Goal: Transaction & Acquisition: Purchase product/service

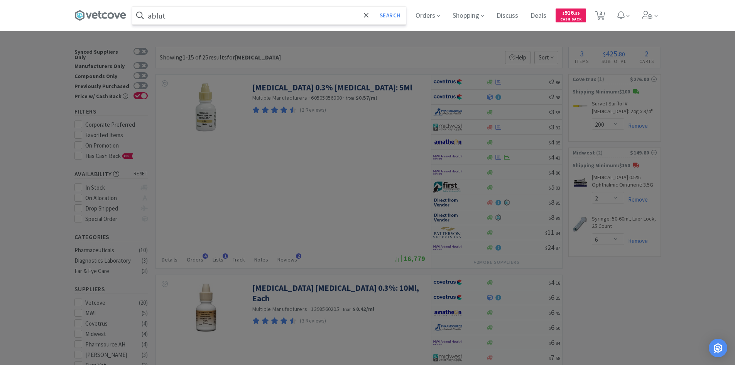
select select "200"
select select "2"
select select "6"
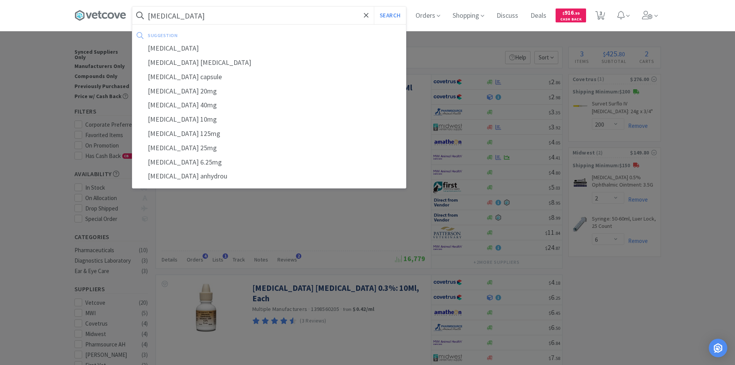
click at [374, 7] on button "Search" at bounding box center [390, 16] width 32 height 18
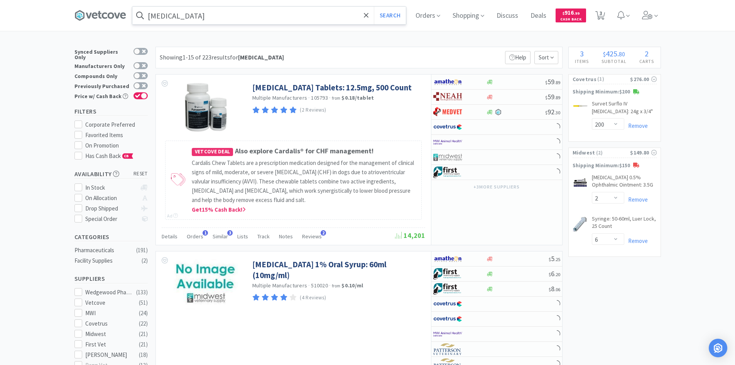
click at [235, 19] on input "[MEDICAL_DATA]" at bounding box center [269, 16] width 274 height 18
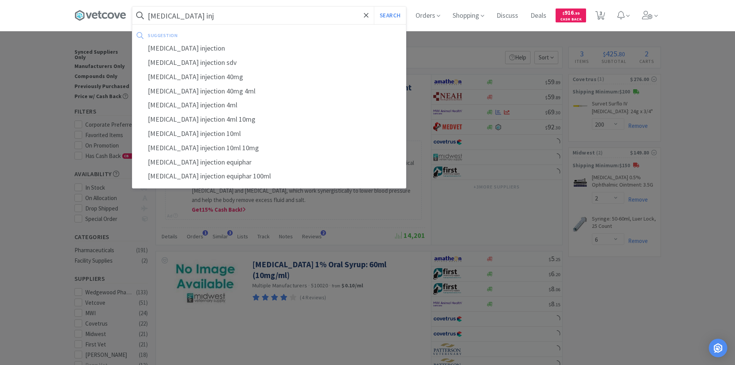
type input "[MEDICAL_DATA] inj"
click at [374, 7] on button "Search" at bounding box center [390, 16] width 32 height 18
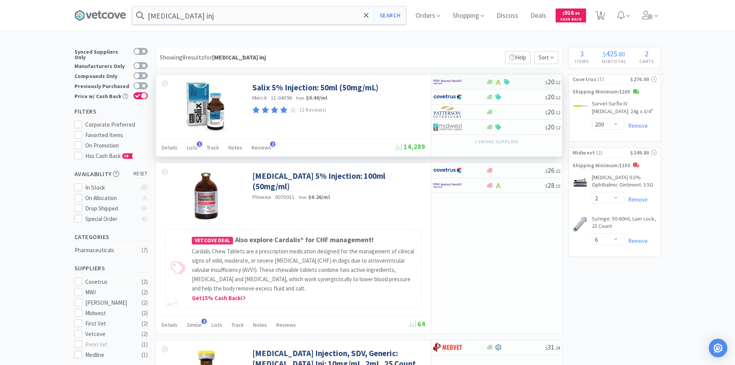
click at [466, 81] on div at bounding box center [454, 81] width 42 height 13
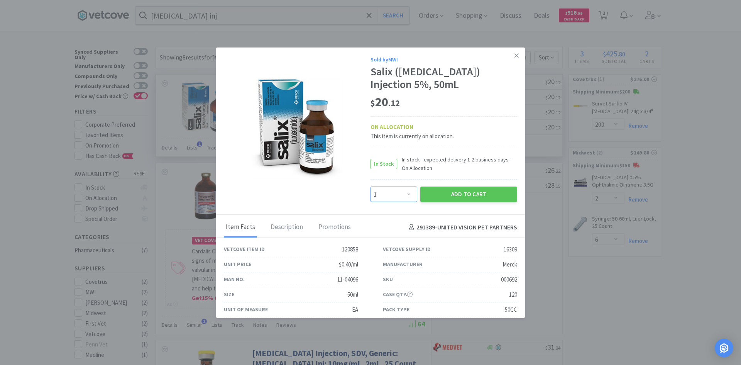
click at [393, 189] on select "Enter Quantity 1 2 3 4 5 6 7 8 9 10 11 12 13 14 15 16 17 18 19 20 Enter Quantity" at bounding box center [393, 193] width 47 height 15
select select "2"
click at [370, 186] on select "Enter Quantity 1 2 3 4 5 6 7 8 9 10 11 12 13 14 15 16 17 18 19 20 Enter Quantity" at bounding box center [393, 193] width 47 height 15
click at [434, 194] on button "Add to Cart" at bounding box center [468, 193] width 97 height 15
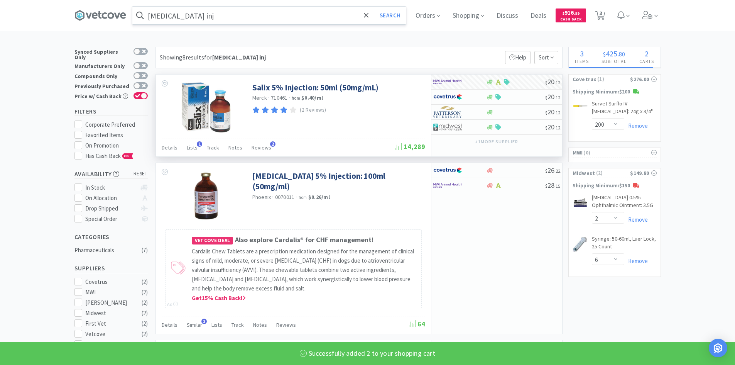
select select "2"
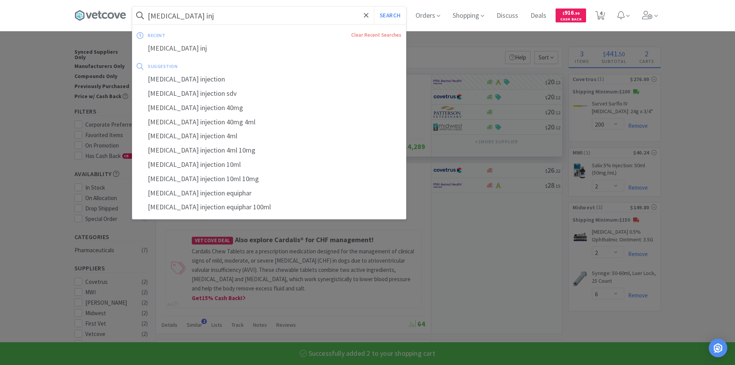
click at [246, 19] on input "[MEDICAL_DATA] inj" at bounding box center [269, 16] width 274 height 18
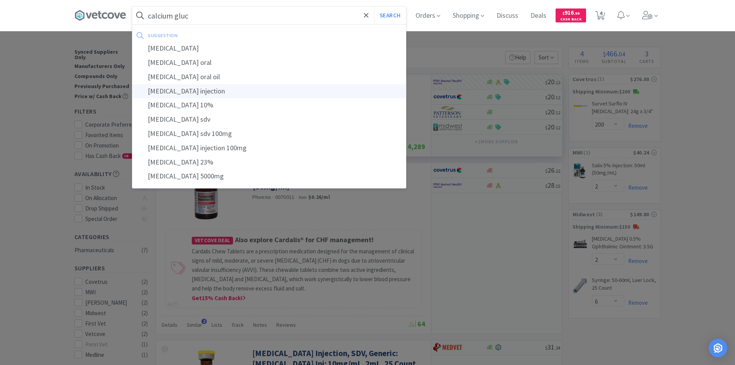
type input "[MEDICAL_DATA] injection"
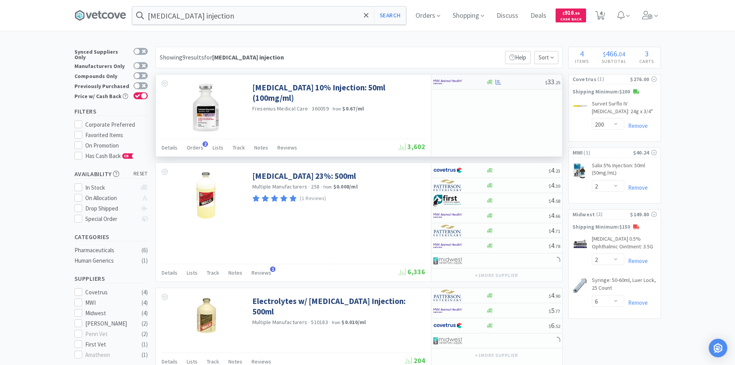
click at [473, 80] on div at bounding box center [454, 81] width 42 height 13
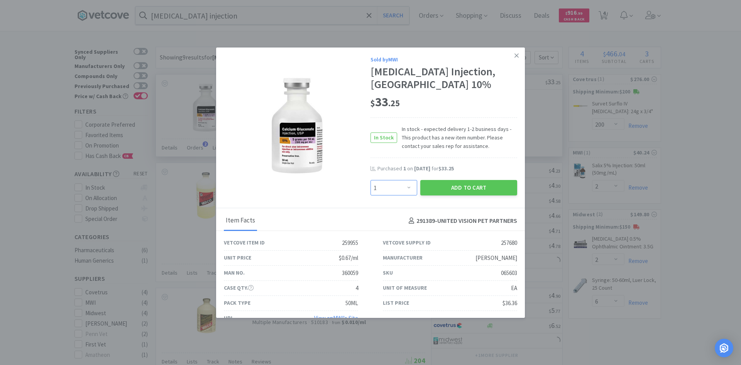
click at [407, 186] on select "Enter Quantity 1 2 3 4 5 6 7 8 9 10 11 12 13 14 15 16 17 18 19 20 Enter Quantity" at bounding box center [393, 187] width 47 height 15
select select "2"
click at [370, 180] on select "Enter Quantity 1 2 3 4 5 6 7 8 9 10 11 12 13 14 15 16 17 18 19 20 Enter Quantity" at bounding box center [393, 187] width 47 height 15
click at [428, 184] on button "Add to Cart" at bounding box center [468, 187] width 97 height 15
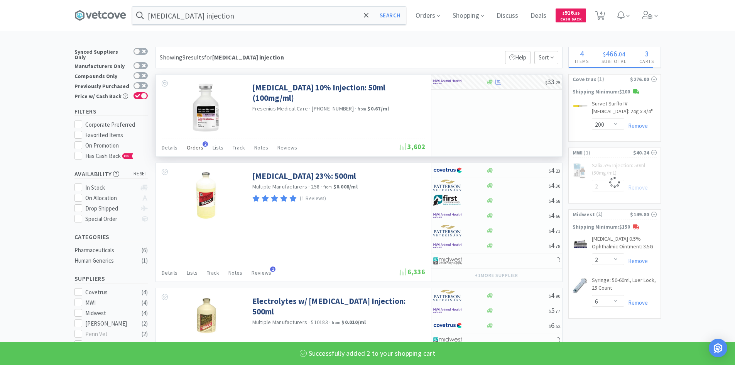
select select "2"
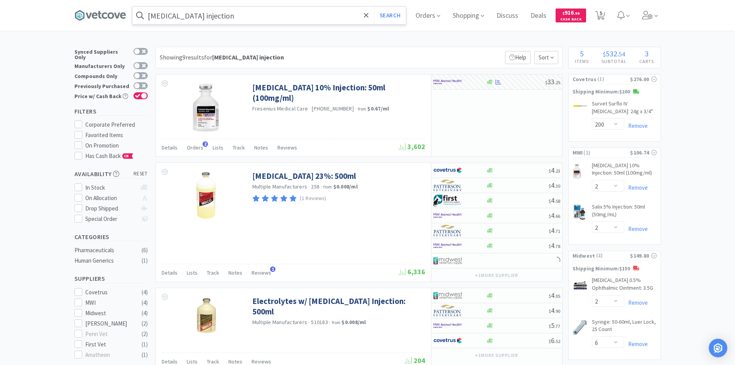
click at [291, 18] on input "[MEDICAL_DATA] injection" at bounding box center [269, 16] width 274 height 18
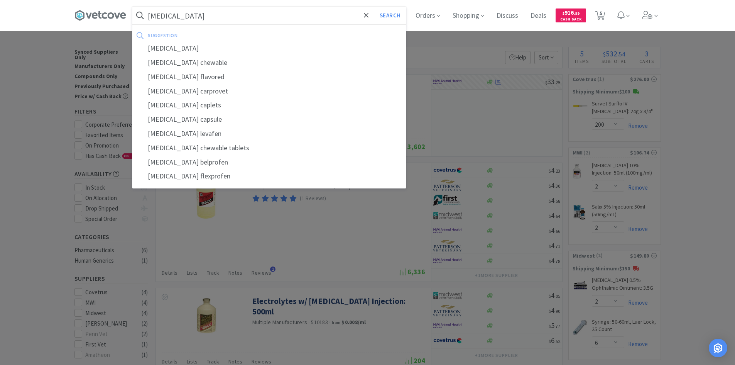
click at [374, 7] on button "Search" at bounding box center [390, 16] width 32 height 18
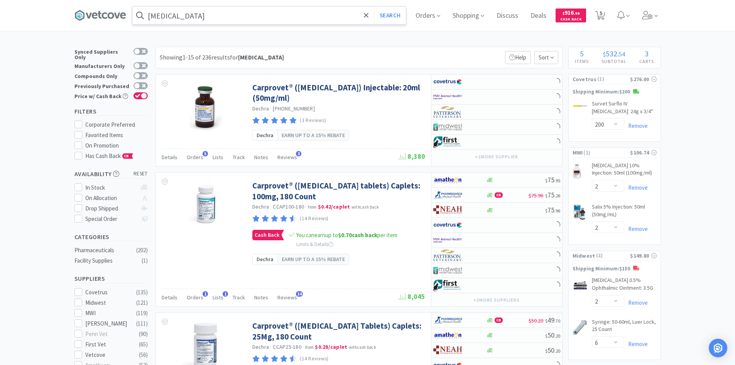
click at [291, 16] on input "[MEDICAL_DATA]" at bounding box center [269, 16] width 274 height 18
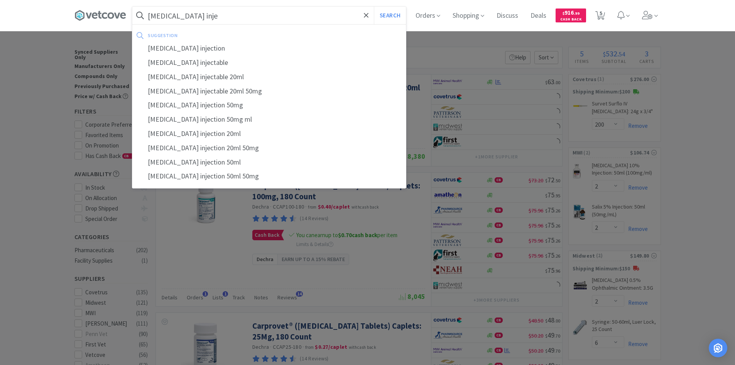
type input "[MEDICAL_DATA] inje"
click at [374, 7] on button "Search" at bounding box center [390, 16] width 32 height 18
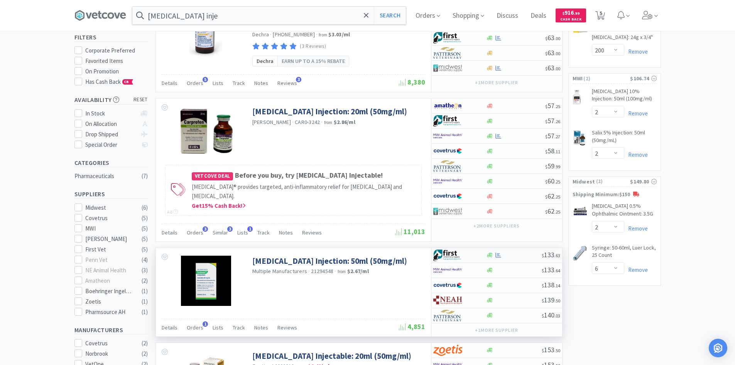
scroll to position [77, 0]
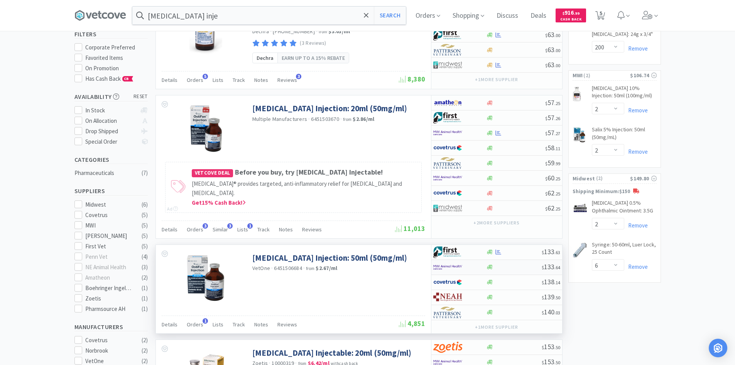
click at [471, 266] on div at bounding box center [454, 266] width 42 height 13
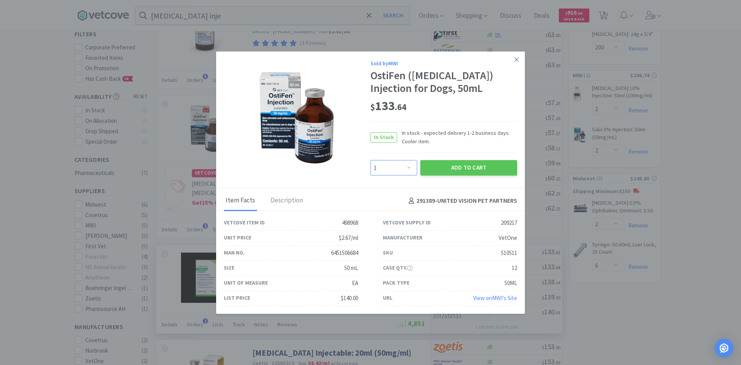
click at [409, 170] on select "Enter Quantity 1 2 3 4 5 6 7 8 9 10 11 12 13 14 15 16 17 18 19 20 Enter Quantity" at bounding box center [393, 167] width 47 height 15
select select "2"
click at [370, 160] on select "Enter Quantity 1 2 3 4 5 6 7 8 9 10 11 12 13 14 15 16 17 18 19 20 Enter Quantity" at bounding box center [393, 167] width 47 height 15
click at [466, 172] on button "Add to Cart" at bounding box center [468, 167] width 97 height 15
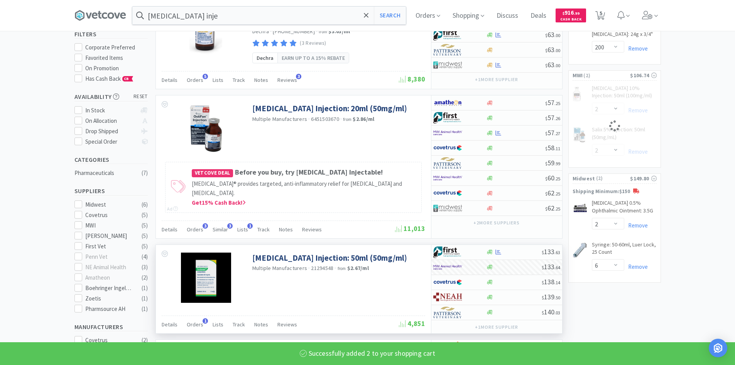
select select "2"
